Goal: Information Seeking & Learning: Learn about a topic

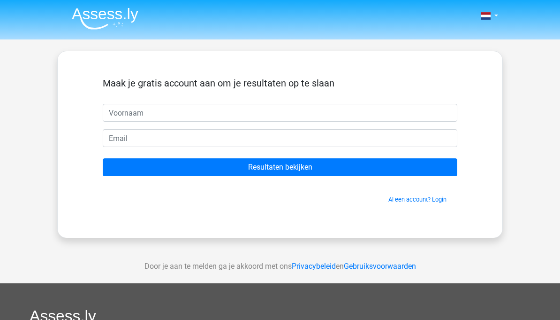
click at [118, 10] on img at bounding box center [105, 19] width 67 height 22
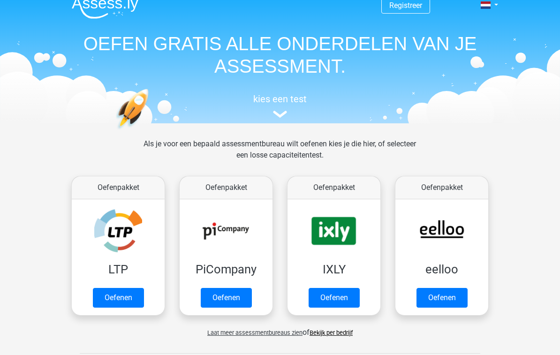
scroll to position [12, 0]
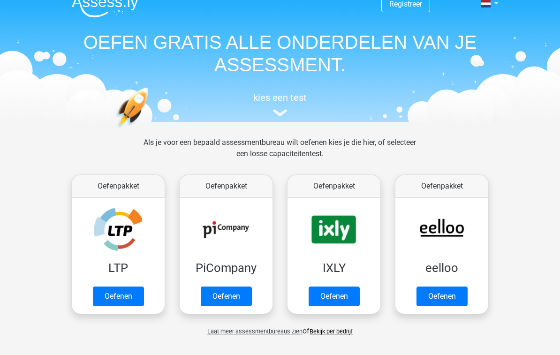
click at [130, 297] on link "Oefenen" at bounding box center [118, 297] width 51 height 20
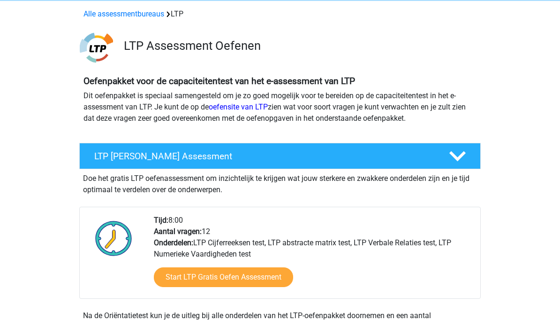
scroll to position [33, 0]
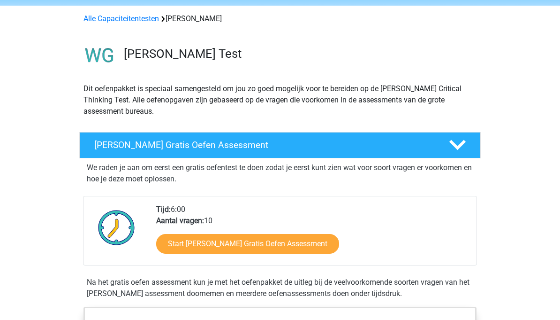
scroll to position [20, 0]
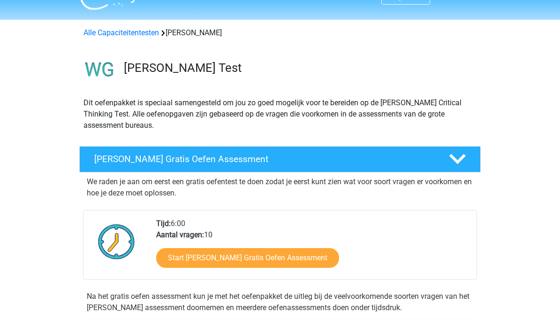
click at [267, 265] on link "Start Watson Glaser Gratis Oefen Assessment" at bounding box center [247, 258] width 183 height 20
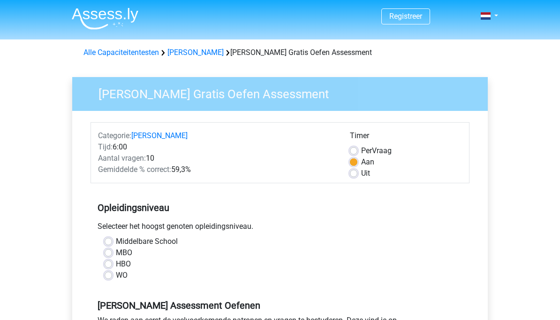
click at [116, 272] on label "WO" at bounding box center [122, 274] width 12 height 11
click at [110, 272] on input "WO" at bounding box center [109, 273] width 8 height 9
radio input "true"
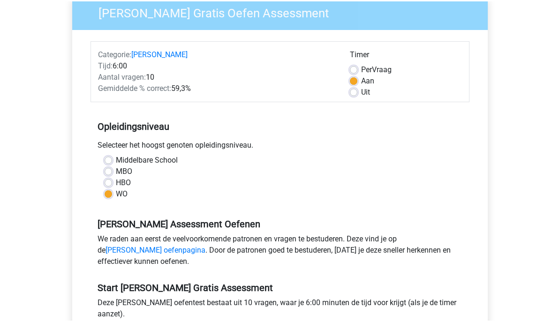
scroll to position [69, 0]
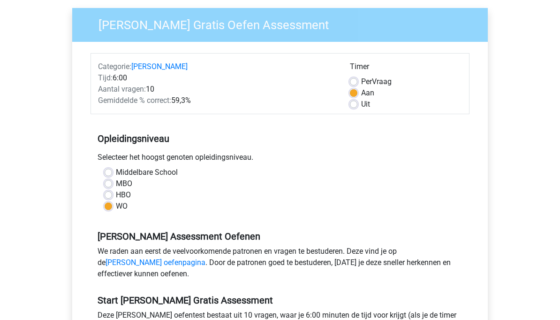
click at [100, 182] on div "Middelbare School MBO HBO WO" at bounding box center [280, 189] width 365 height 45
click at [116, 186] on label "MBO" at bounding box center [124, 183] width 16 height 11
click at [106, 186] on input "MBO" at bounding box center [109, 182] width 8 height 9
radio input "true"
click at [102, 189] on div "Middelbare School MBO HBO WO" at bounding box center [280, 189] width 365 height 45
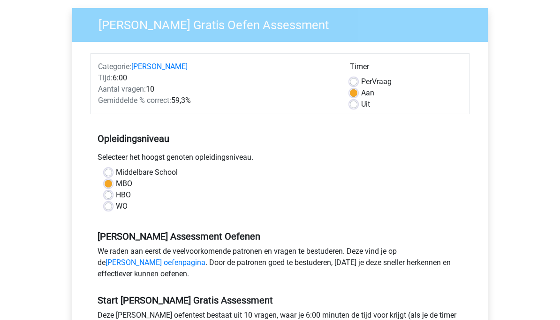
click at [116, 193] on label "HBO" at bounding box center [123, 194] width 15 height 11
click at [106, 193] on input "HBO" at bounding box center [109, 193] width 8 height 9
radio input "true"
click at [116, 205] on label "WO" at bounding box center [122, 205] width 12 height 11
click at [110, 205] on input "WO" at bounding box center [109, 204] width 8 height 9
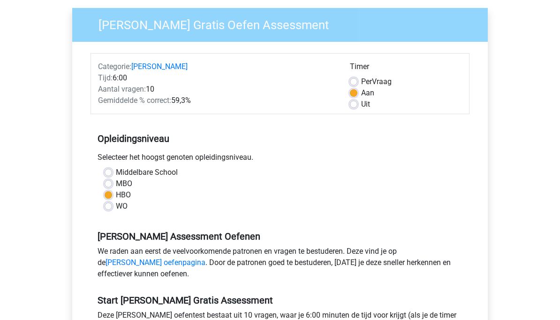
radio input "true"
click at [366, 105] on label "Uit" at bounding box center [365, 104] width 9 height 11
click at [358, 105] on input "Uit" at bounding box center [354, 103] width 8 height 9
radio input "true"
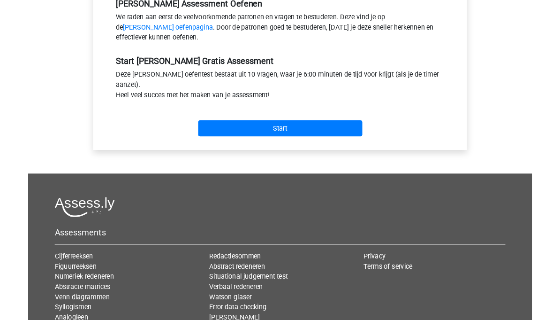
scroll to position [265, 0]
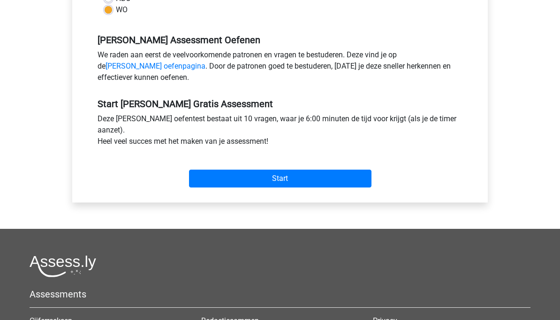
click at [343, 176] on input "Start" at bounding box center [280, 178] width 183 height 18
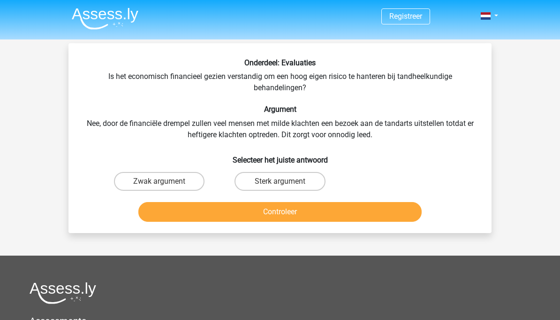
click at [184, 174] on label "Zwak argument" at bounding box center [159, 181] width 91 height 19
click at [166, 181] on input "Zwak argument" at bounding box center [163, 184] width 6 height 6
radio input "true"
click at [381, 215] on button "Controleer" at bounding box center [280, 212] width 284 height 20
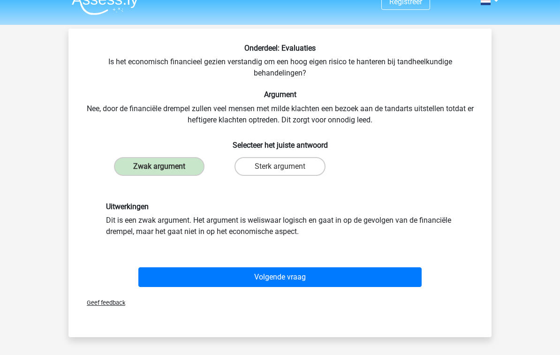
scroll to position [19, 0]
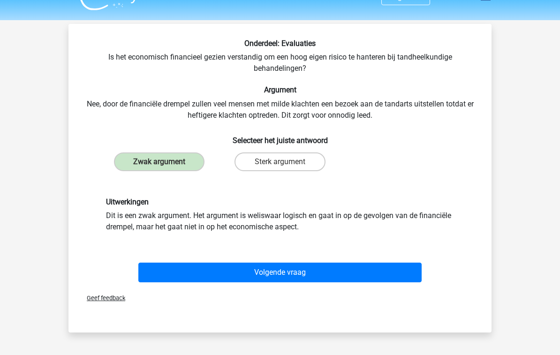
click at [362, 274] on button "Volgende vraag" at bounding box center [280, 273] width 284 height 20
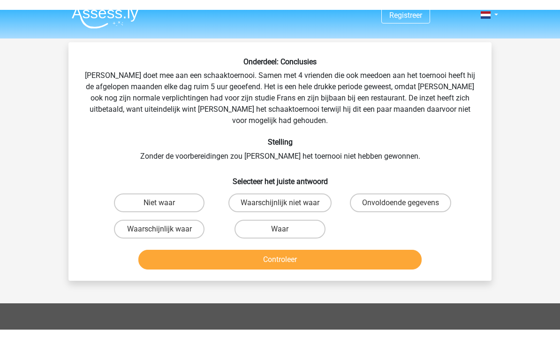
scroll to position [0, 0]
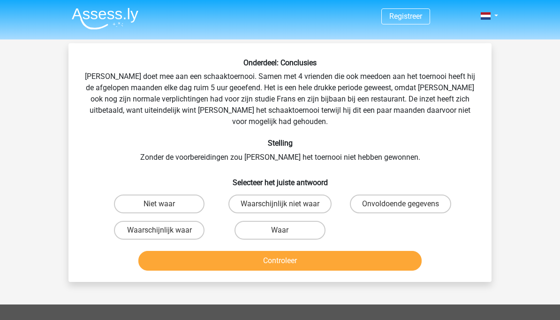
click at [184, 221] on label "Waarschijnlijk waar" at bounding box center [159, 230] width 91 height 19
click at [166, 230] on input "Waarschijnlijk waar" at bounding box center [163, 233] width 6 height 6
radio input "true"
click at [351, 251] on button "Controleer" at bounding box center [280, 261] width 284 height 20
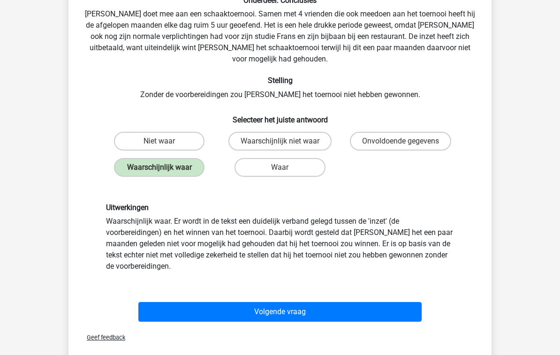
scroll to position [65, 0]
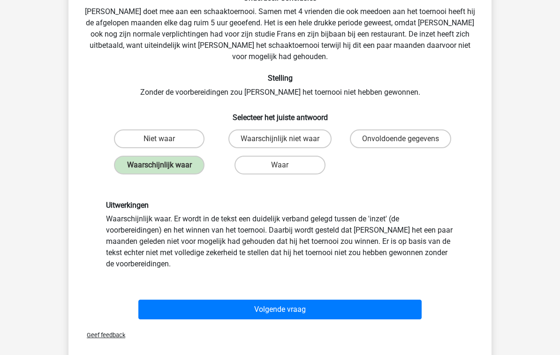
click at [383, 300] on button "Volgende vraag" at bounding box center [280, 310] width 284 height 20
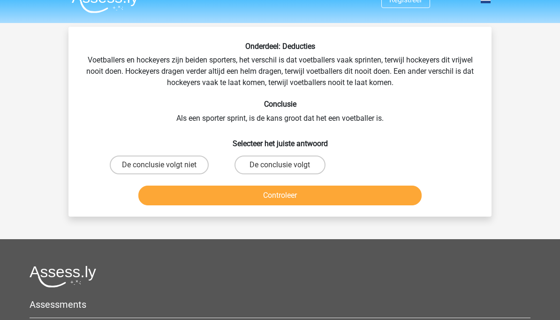
scroll to position [0, 0]
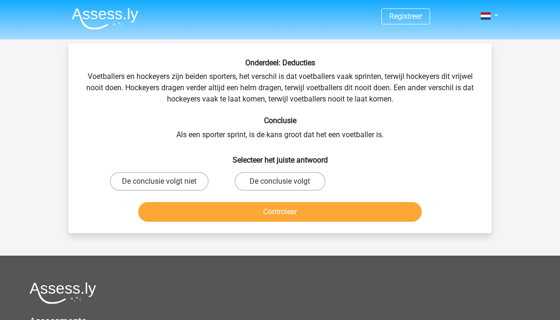
click at [189, 172] on label "De conclusie volgt niet" at bounding box center [159, 181] width 99 height 19
click at [166, 181] on input "De conclusie volgt niet" at bounding box center [163, 184] width 6 height 6
radio input "true"
click at [183, 178] on label "De conclusie volgt niet" at bounding box center [159, 181] width 99 height 19
click at [166, 181] on input "De conclusie volgt niet" at bounding box center [163, 184] width 6 height 6
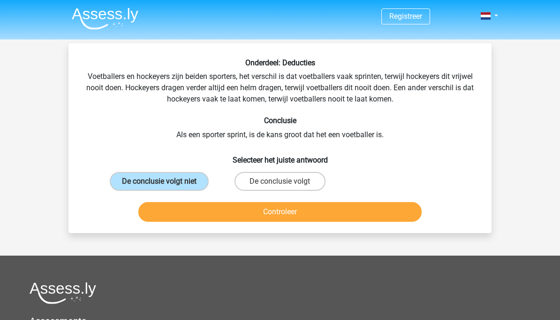
click at [375, 214] on button "Controleer" at bounding box center [280, 212] width 284 height 20
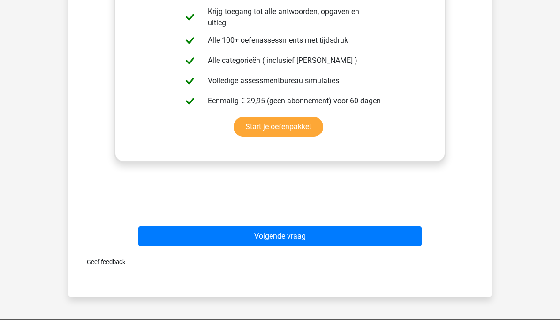
click at [374, 240] on button "Volgende vraag" at bounding box center [280, 236] width 284 height 20
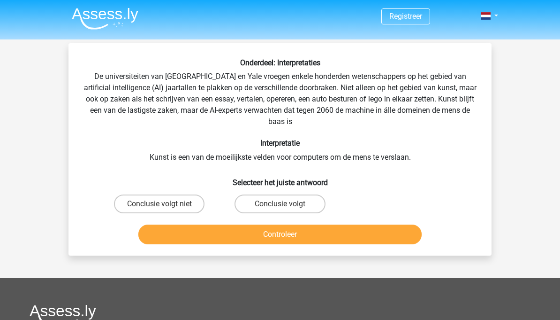
click at [278, 203] on label "Conclusie volgt" at bounding box center [280, 203] width 91 height 19
click at [280, 204] on input "Conclusie volgt" at bounding box center [283, 207] width 6 height 6
radio input "true"
click at [289, 232] on button "Controleer" at bounding box center [280, 234] width 284 height 20
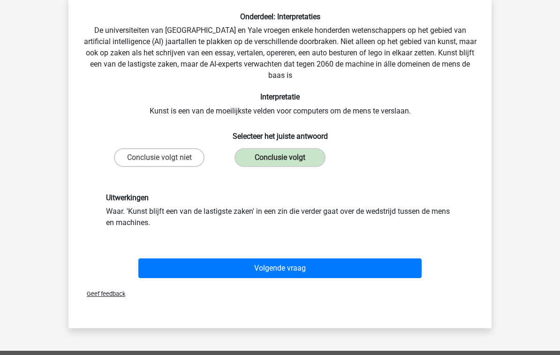
scroll to position [46, 0]
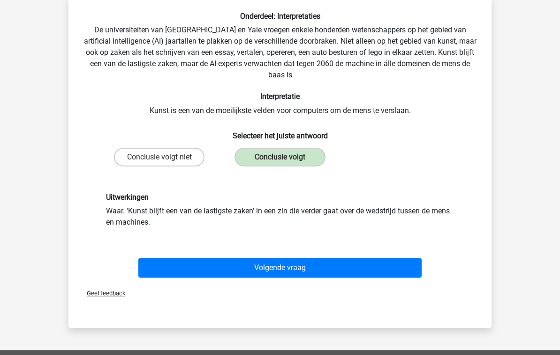
click at [258, 263] on button "Volgende vraag" at bounding box center [280, 268] width 284 height 20
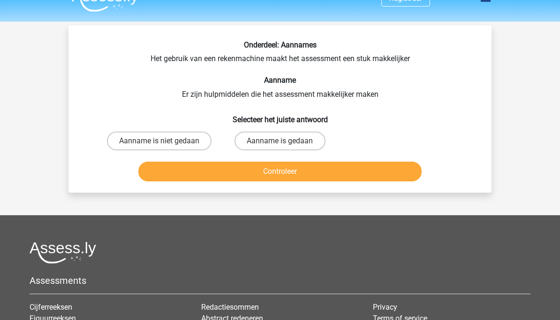
scroll to position [0, 0]
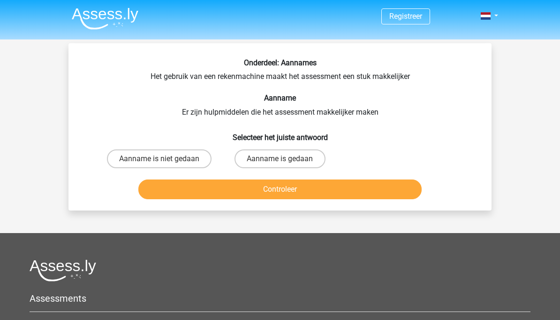
click at [152, 150] on label "Aanname is niet gedaan" at bounding box center [159, 158] width 105 height 19
click at [160, 159] on input "Aanname is niet gedaan" at bounding box center [163, 162] width 6 height 6
radio input "true"
click at [203, 190] on button "Controleer" at bounding box center [280, 189] width 284 height 20
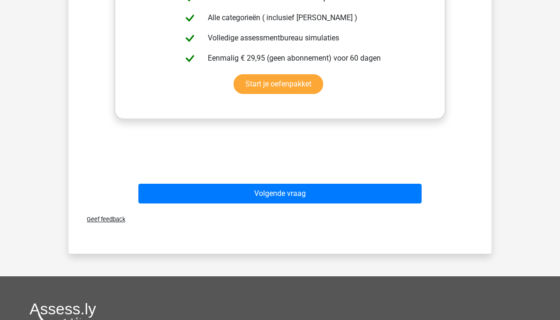
click at [315, 194] on button "Volgende vraag" at bounding box center [280, 193] width 284 height 20
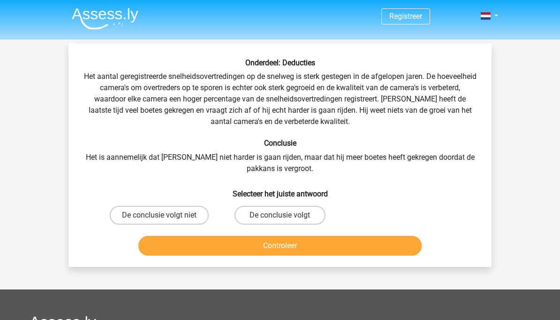
click at [145, 216] on label "De conclusie volgt niet" at bounding box center [159, 215] width 99 height 19
click at [160, 216] on input "De conclusie volgt niet" at bounding box center [163, 218] width 6 height 6
radio input "true"
click at [178, 237] on button "Controleer" at bounding box center [280, 246] width 284 height 20
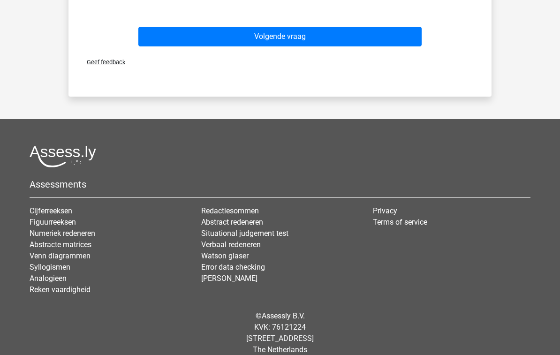
click at [163, 27] on button "Volgende vraag" at bounding box center [280, 37] width 284 height 20
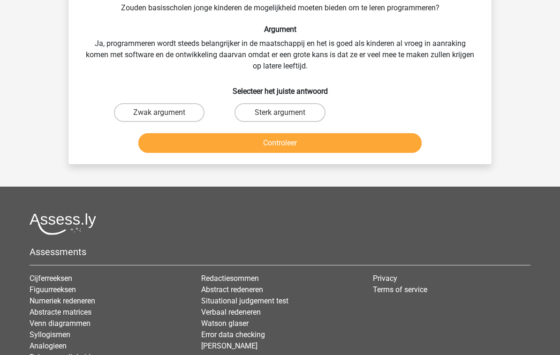
scroll to position [43, 0]
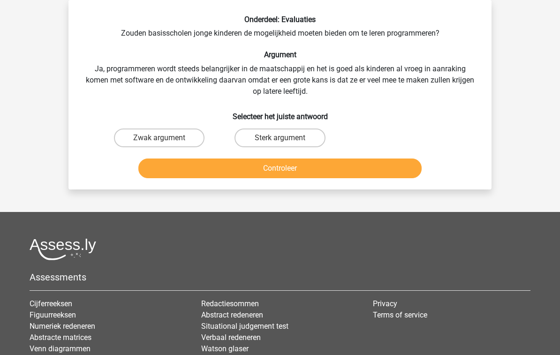
click at [261, 108] on h6 "Selecteer het juiste antwoord" at bounding box center [280, 113] width 393 height 16
click at [253, 129] on label "Sterk argument" at bounding box center [280, 138] width 91 height 19
click at [280, 138] on input "Sterk argument" at bounding box center [283, 141] width 6 height 6
radio input "true"
click at [203, 161] on button "Controleer" at bounding box center [280, 169] width 284 height 20
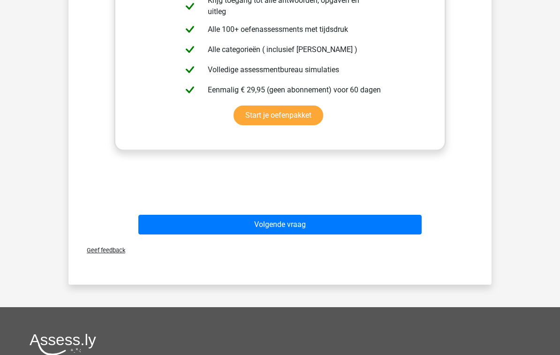
scroll to position [291, 0]
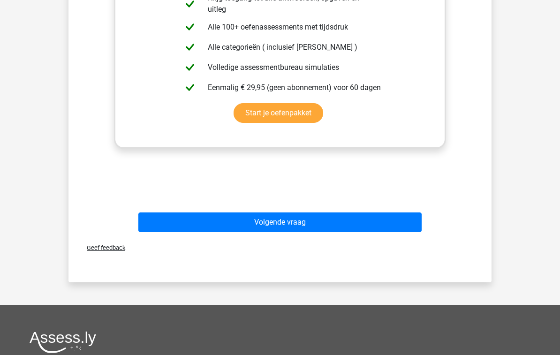
click at [171, 221] on button "Volgende vraag" at bounding box center [280, 223] width 284 height 20
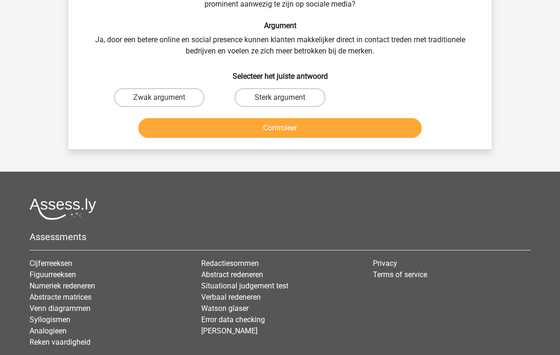
scroll to position [43, 0]
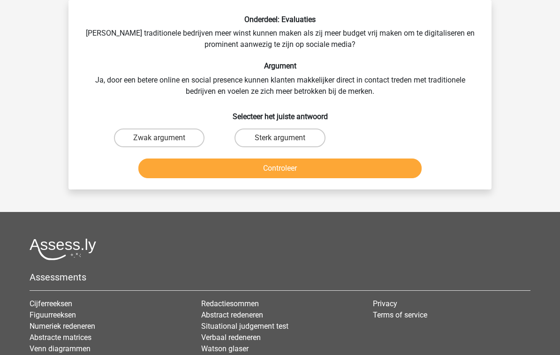
click at [142, 130] on label "Zwak argument" at bounding box center [159, 138] width 91 height 19
click at [160, 138] on input "Zwak argument" at bounding box center [163, 141] width 6 height 6
radio input "true"
click at [168, 168] on button "Controleer" at bounding box center [280, 169] width 284 height 20
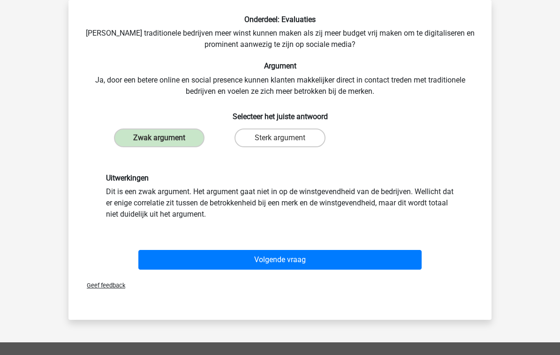
click at [163, 259] on button "Volgende vraag" at bounding box center [280, 260] width 284 height 20
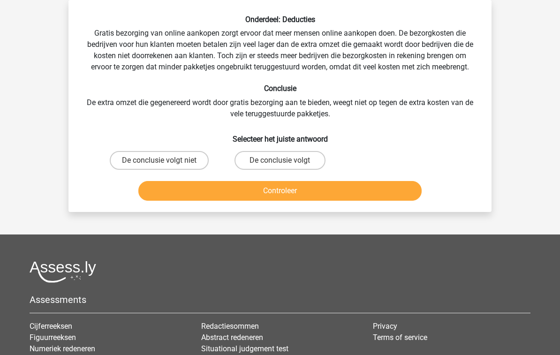
click at [138, 158] on label "De conclusie volgt niet" at bounding box center [159, 160] width 99 height 19
click at [160, 160] on input "De conclusie volgt niet" at bounding box center [163, 163] width 6 height 6
radio input "true"
click at [224, 189] on button "Controleer" at bounding box center [280, 191] width 284 height 20
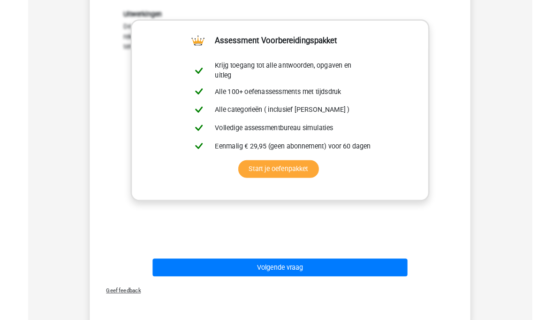
scroll to position [240, 0]
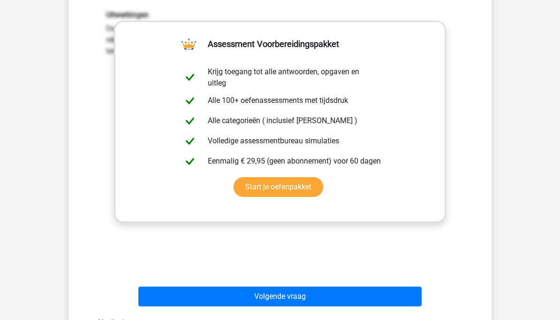
click at [183, 288] on button "Volgende vraag" at bounding box center [280, 296] width 284 height 20
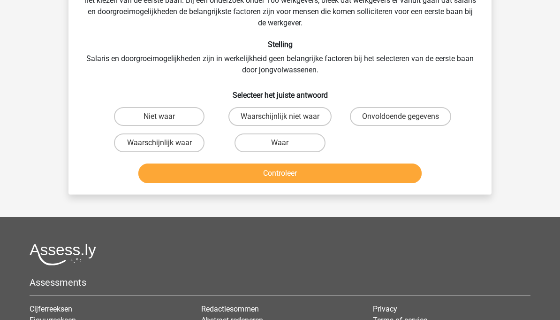
scroll to position [43, 0]
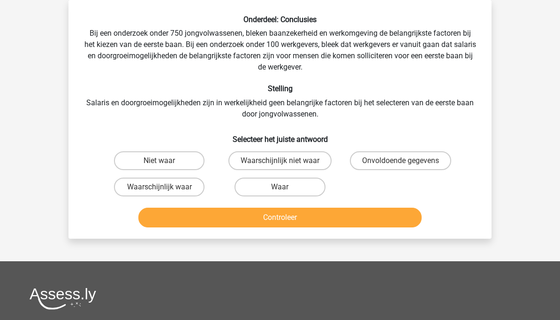
click at [396, 152] on label "Onvoldoende gegevens" at bounding box center [400, 160] width 101 height 19
click at [401, 160] on input "Onvoldoende gegevens" at bounding box center [404, 163] width 6 height 6
radio input "true"
click at [235, 205] on div "Controleer" at bounding box center [280, 215] width 393 height 31
click at [236, 221] on button "Controleer" at bounding box center [280, 217] width 284 height 20
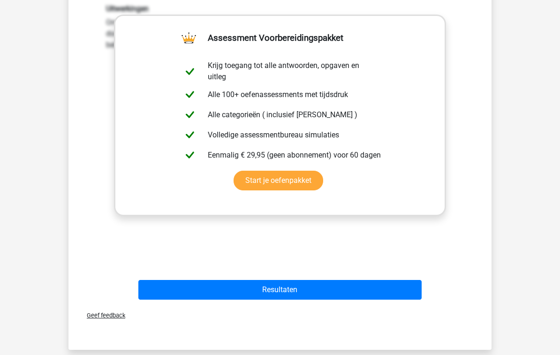
scroll to position [274, 0]
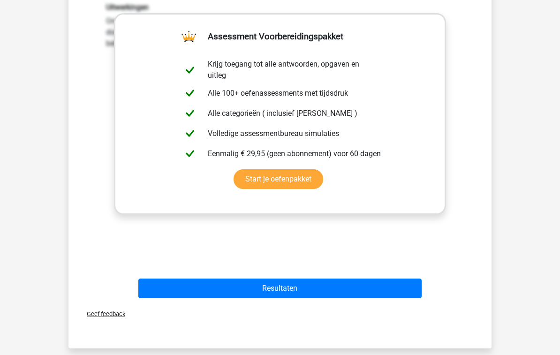
click at [370, 285] on button "Resultaten" at bounding box center [280, 289] width 284 height 20
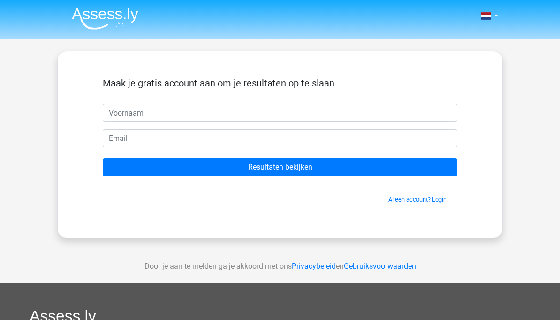
click at [142, 114] on input "text" at bounding box center [280, 113] width 355 height 18
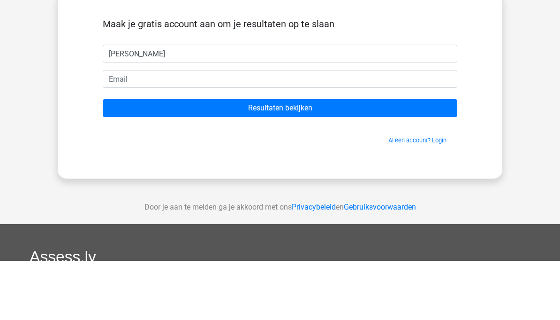
type input "Susan"
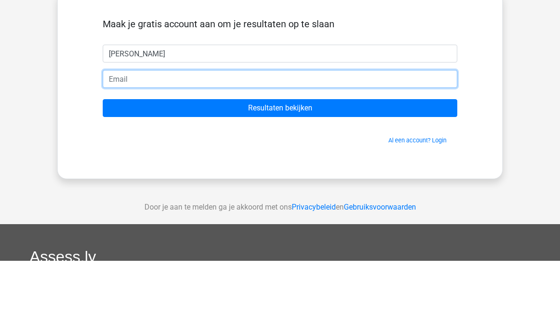
click at [213, 129] on input "email" at bounding box center [280, 138] width 355 height 18
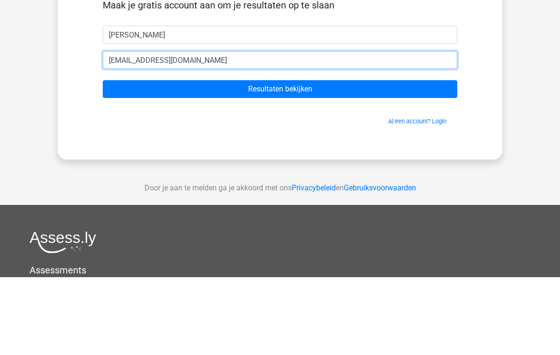
type input "susanniessen@gmail.com"
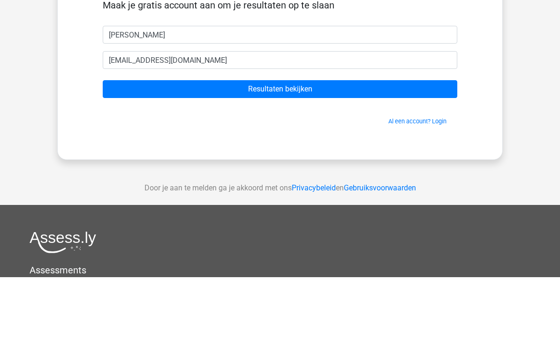
click at [287, 158] on input "Resultaten bekijken" at bounding box center [280, 167] width 355 height 18
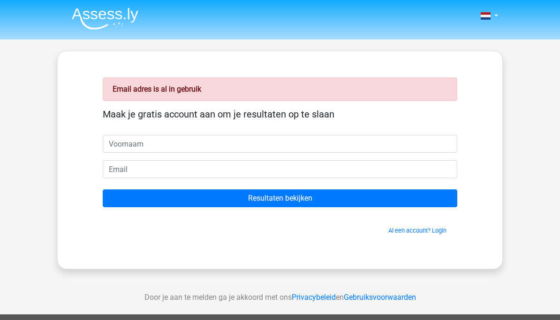
click at [443, 232] on link "Al een account? Login" at bounding box center [417, 230] width 58 height 7
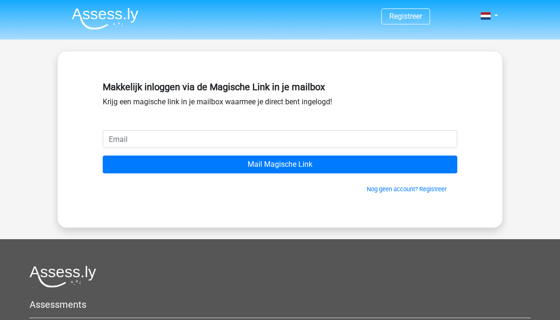
click at [428, 134] on input "email" at bounding box center [280, 139] width 355 height 18
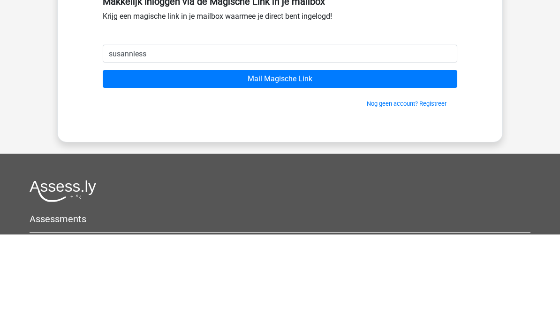
type input "susanniessen@gmail.com"
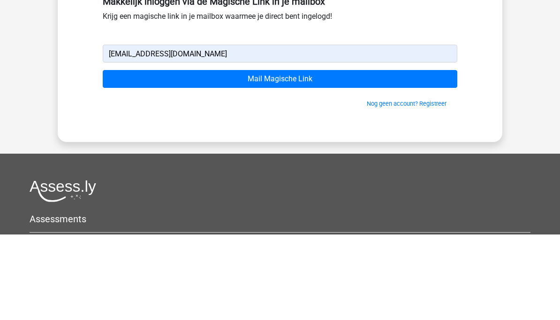
scroll to position [62, 0]
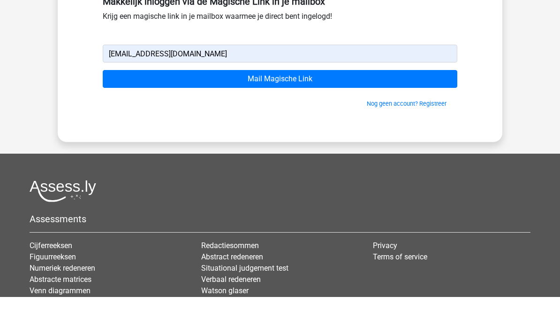
click at [358, 93] on input "Mail Magische Link" at bounding box center [280, 102] width 355 height 18
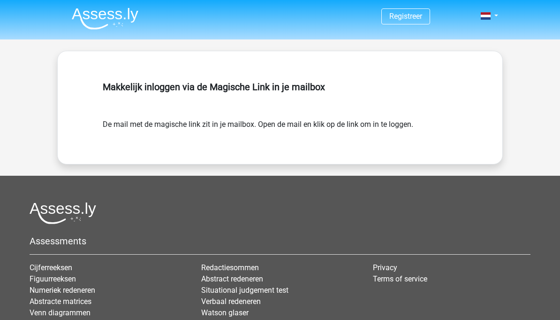
click at [124, 18] on img at bounding box center [105, 19] width 67 height 22
